Goal: Navigation & Orientation: Find specific page/section

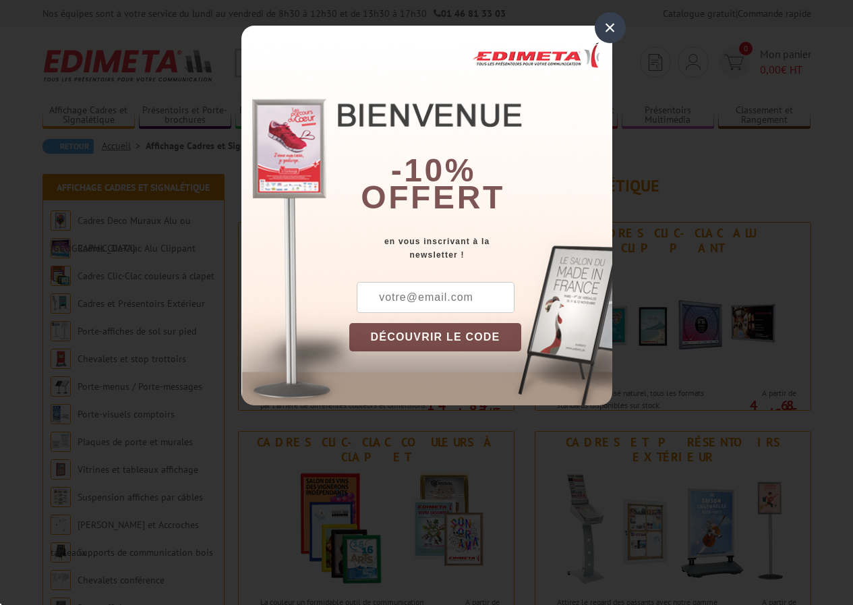
click at [606, 30] on div "×" at bounding box center [610, 27] width 31 height 31
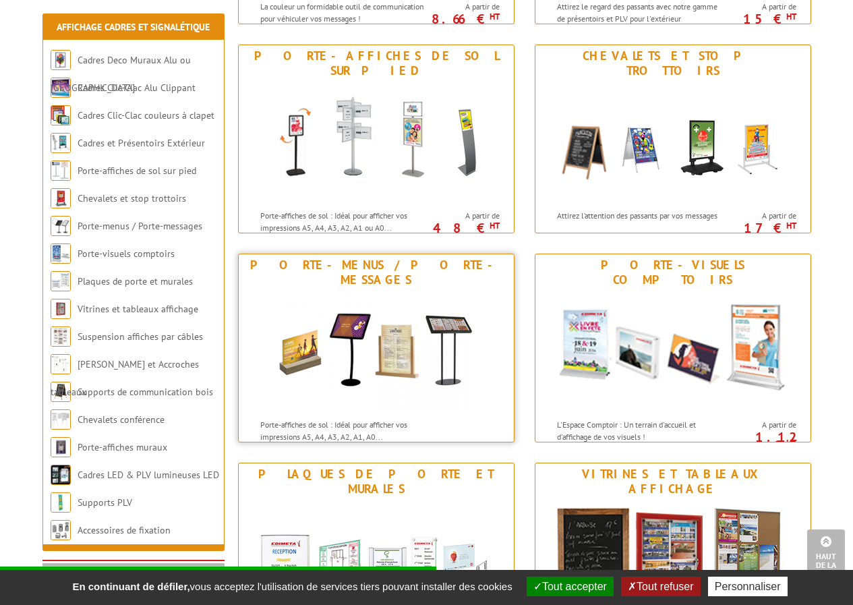
scroll to position [810, 0]
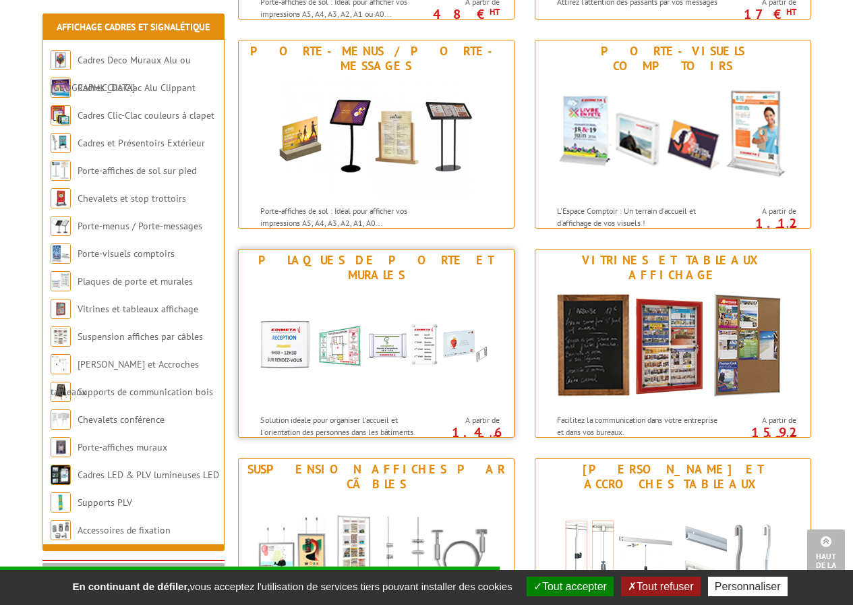
click at [414, 374] on img at bounding box center [377, 346] width 250 height 121
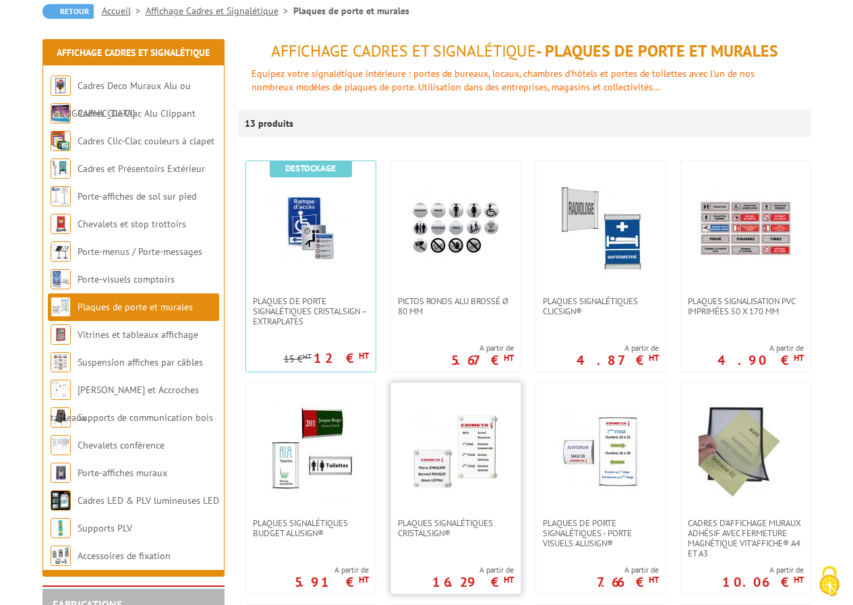
click at [469, 453] on img at bounding box center [456, 450] width 94 height 94
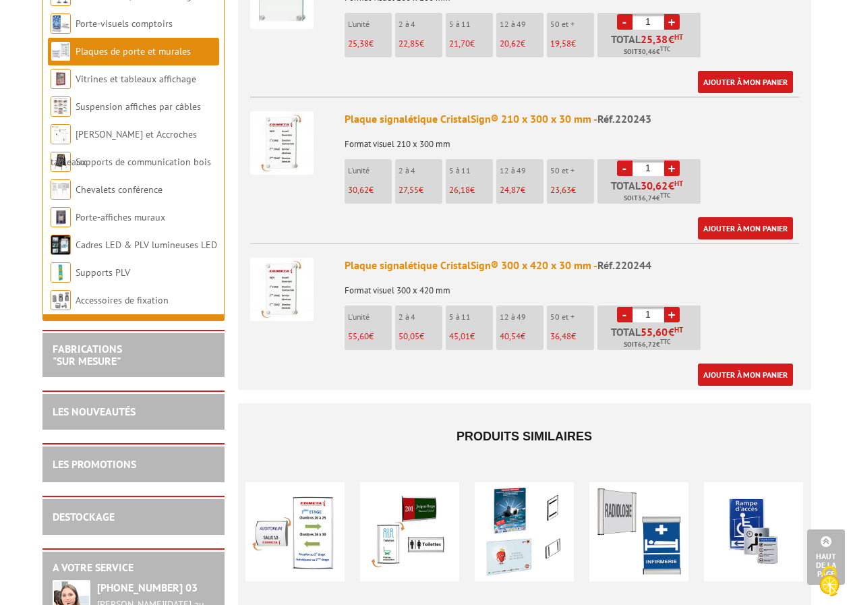
scroll to position [1012, 0]
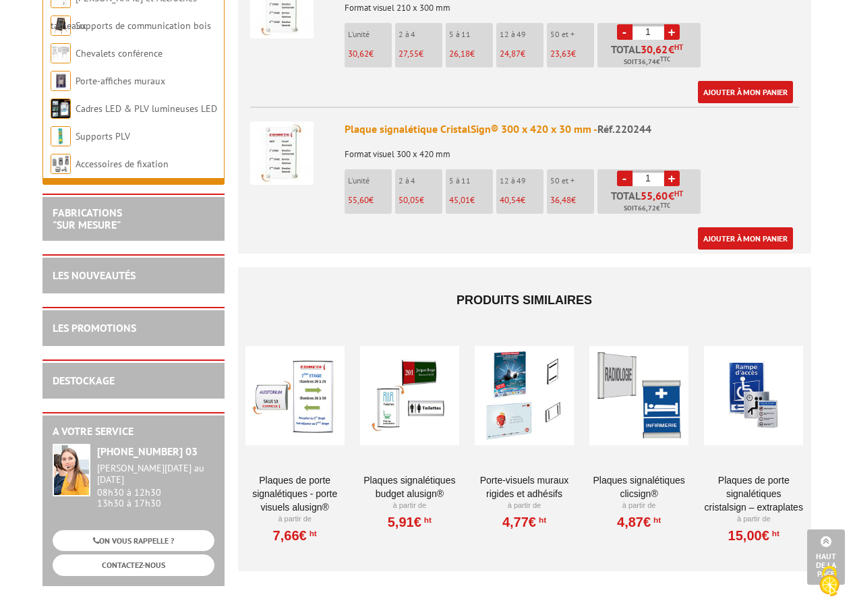
click at [281, 399] on div at bounding box center [295, 396] width 99 height 135
